Goal: Find contact information: Find contact information

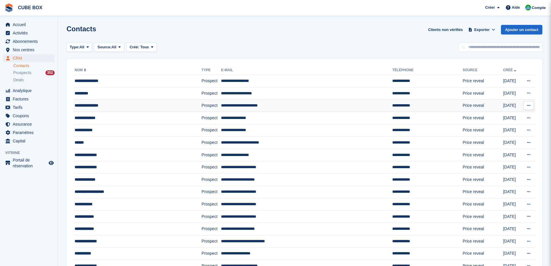
click at [283, 109] on td "**********" at bounding box center [306, 106] width 171 height 12
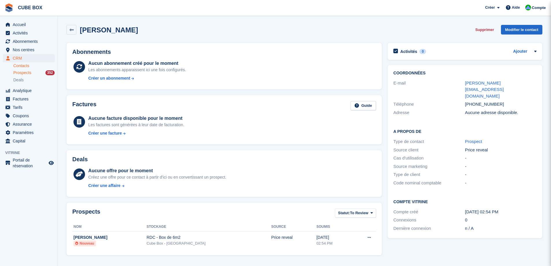
click at [26, 72] on span "Prospects" at bounding box center [22, 72] width 18 height 5
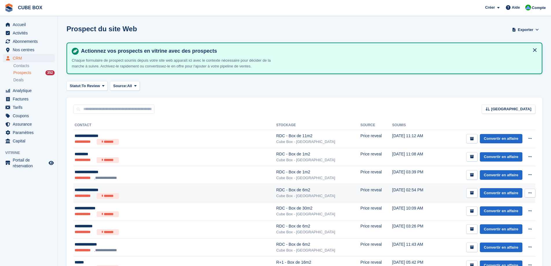
click at [163, 191] on div "**********" at bounding box center [145, 190] width 141 height 6
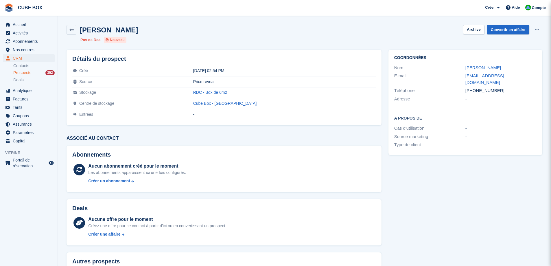
drag, startPoint x: 507, startPoint y: 67, endPoint x: 464, endPoint y: 68, distance: 43.1
click at [464, 68] on div "Nom Laetitia lombard" at bounding box center [465, 68] width 142 height 8
copy div "[PERSON_NAME]"
drag, startPoint x: 517, startPoint y: 77, endPoint x: 462, endPoint y: 77, distance: 55.0
click at [462, 77] on div "E-mail lajoie.laetitia@orange.fr" at bounding box center [465, 79] width 142 height 15
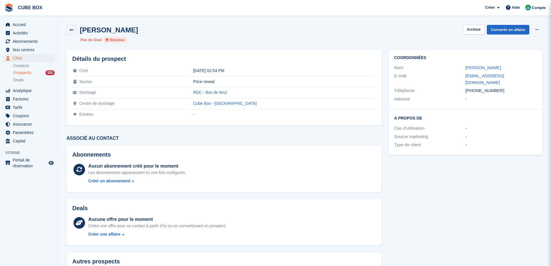
copy div "[PERSON_NAME][EMAIL_ADDRESS][DOMAIN_NAME]"
drag, startPoint x: 495, startPoint y: 83, endPoint x: 463, endPoint y: 84, distance: 32.1
click at [463, 87] on div "Téléphone +33676711972" at bounding box center [465, 91] width 142 height 8
copy div "Téléphone +33676711972"
drag, startPoint x: 277, startPoint y: 92, endPoint x: 214, endPoint y: 95, distance: 63.2
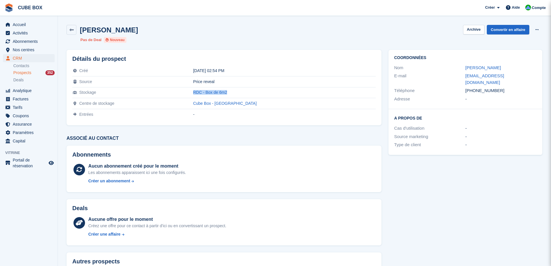
click at [214, 95] on tr "Stockage RDC - Box de 6m2" at bounding box center [224, 92] width 304 height 11
copy tr "RDC - Box de 6m2"
